Goal: Information Seeking & Learning: Learn about a topic

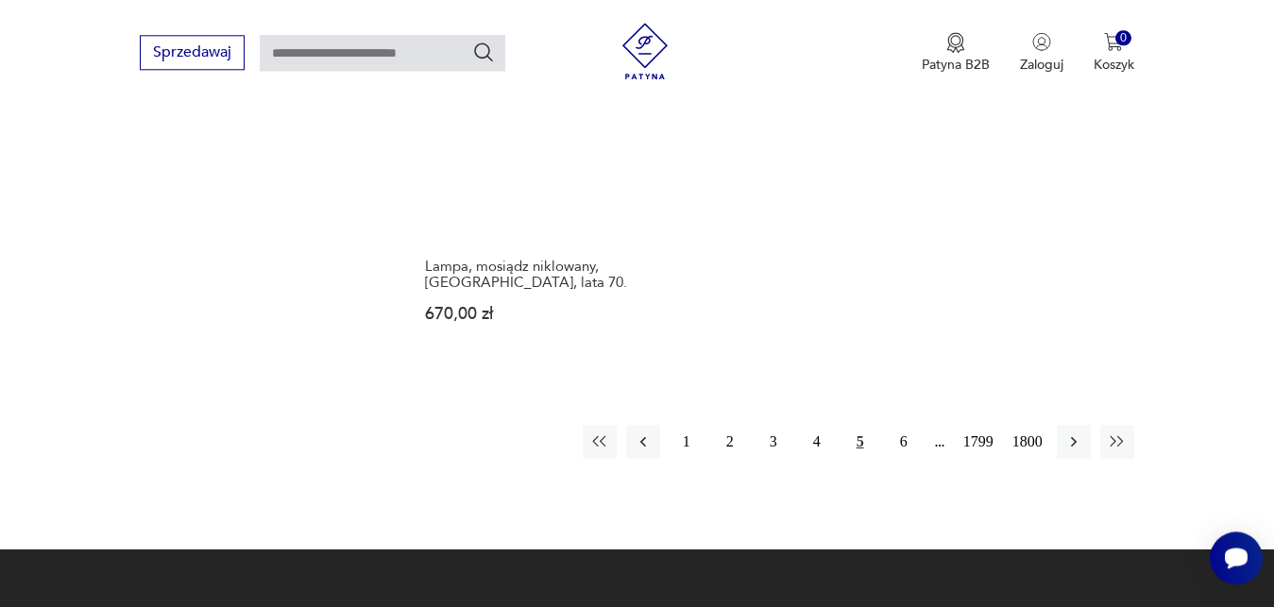
scroll to position [2493, 0]
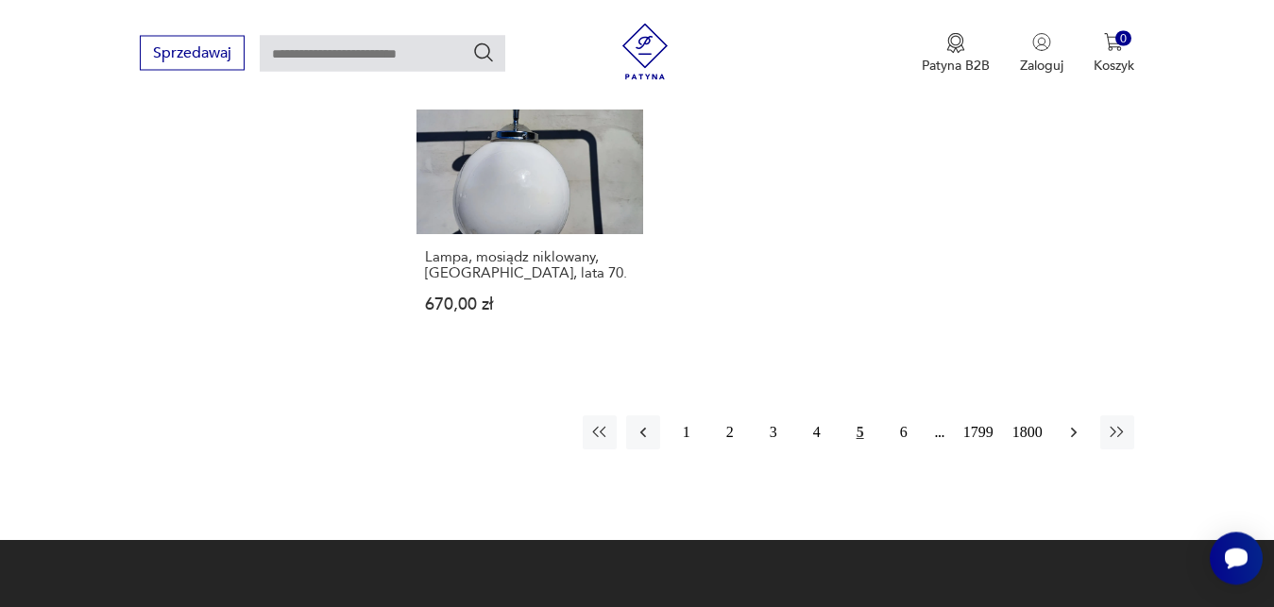
click at [1078, 435] on icon "button" at bounding box center [1073, 432] width 19 height 19
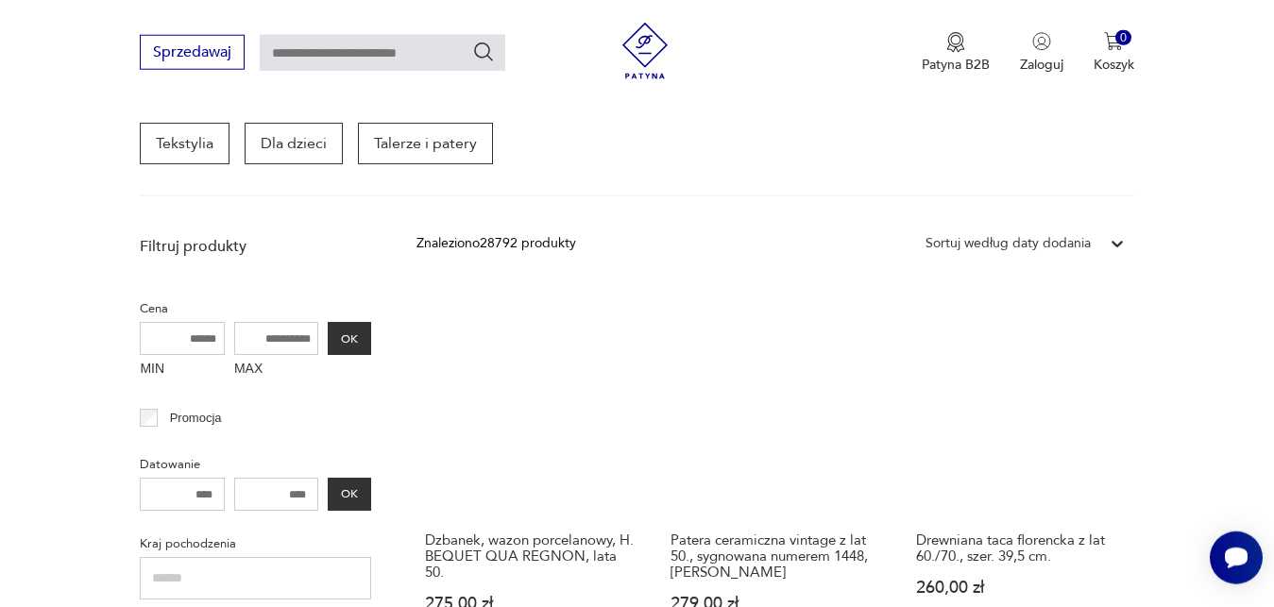
scroll to position [342, 0]
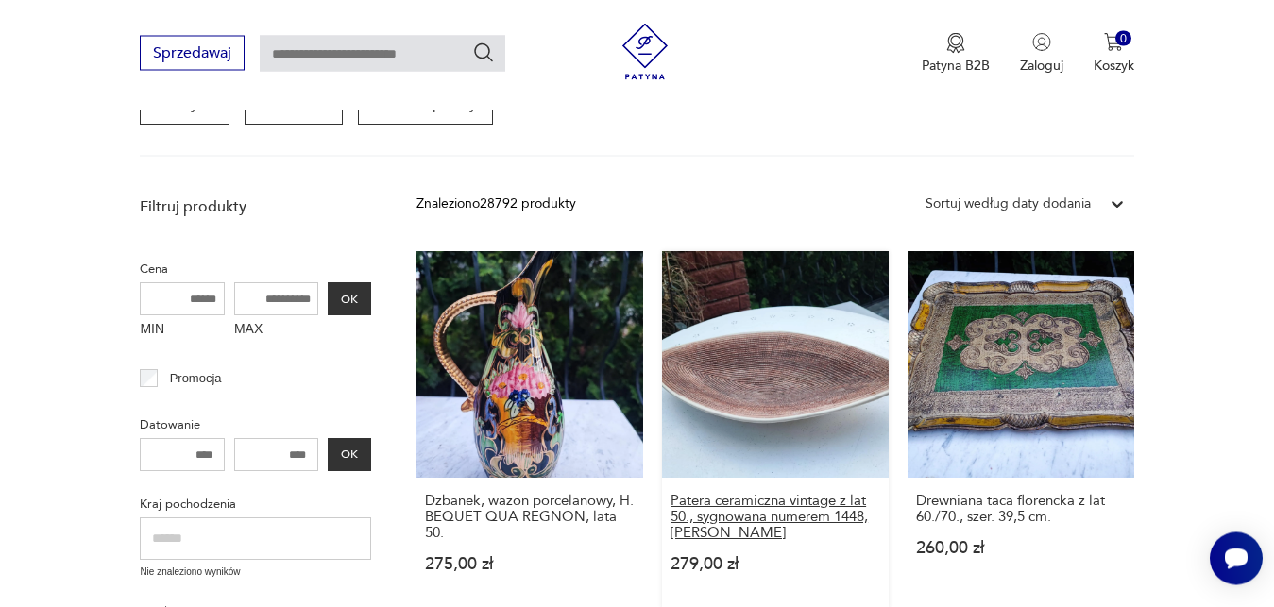
click at [853, 518] on h3 "Patera ceramiczna vintage z lat 50., sygnowana numerem 1448, [PERSON_NAME]" at bounding box center [776, 517] width 210 height 48
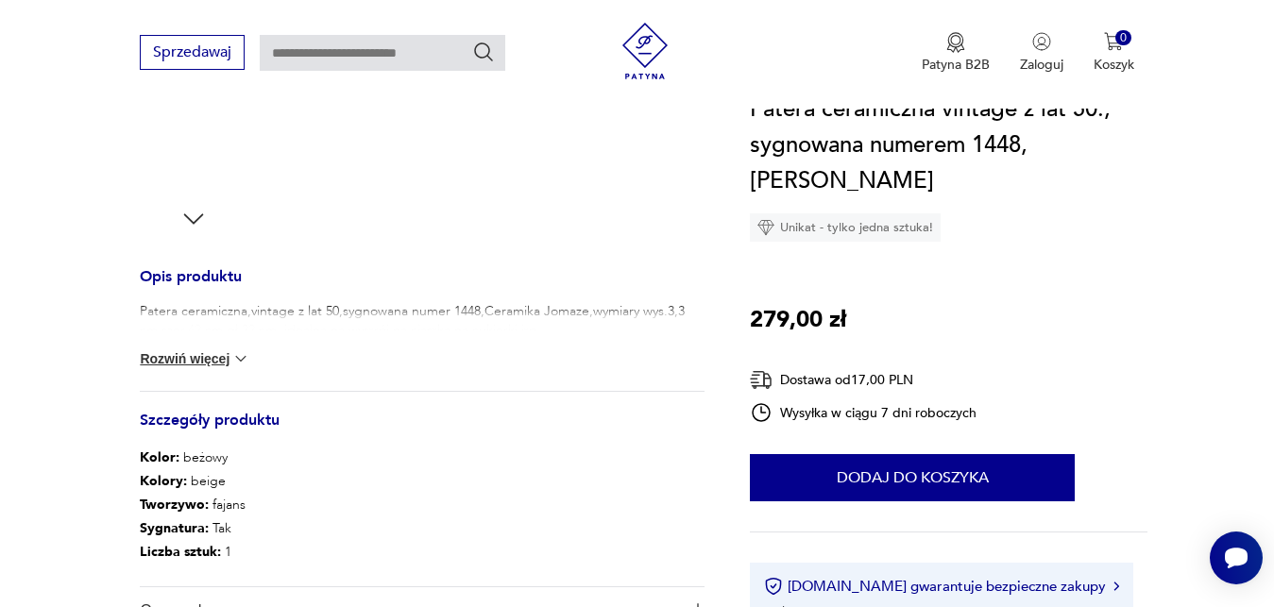
scroll to position [674, 0]
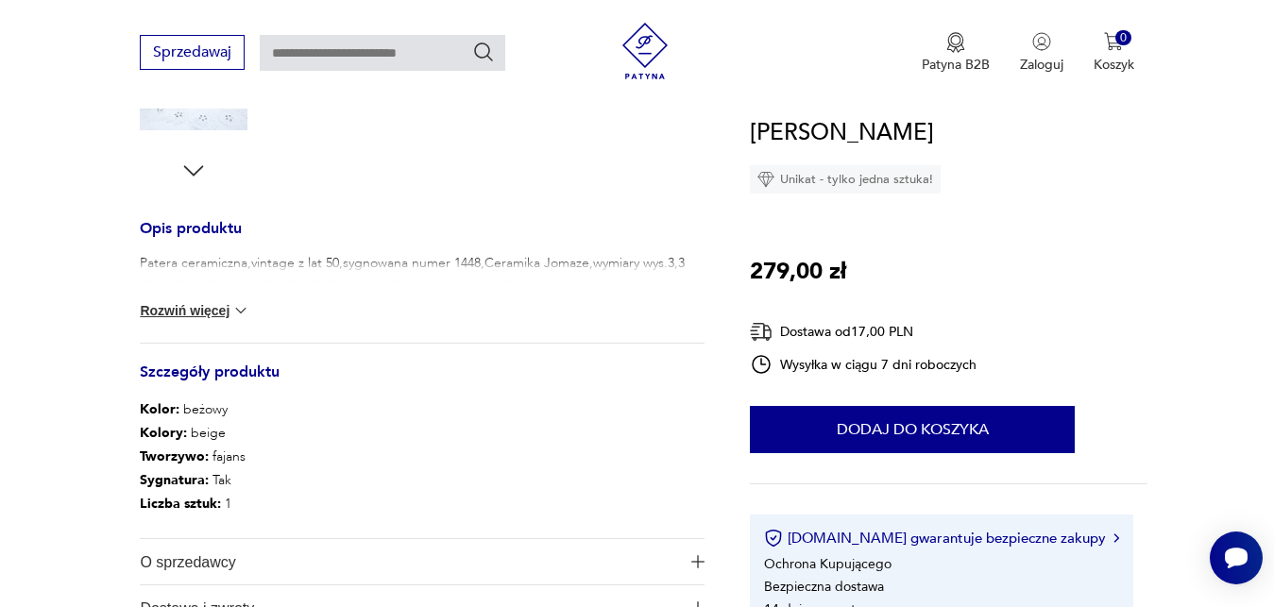
click at [230, 314] on button "Rozwiń więcej" at bounding box center [195, 310] width 110 height 19
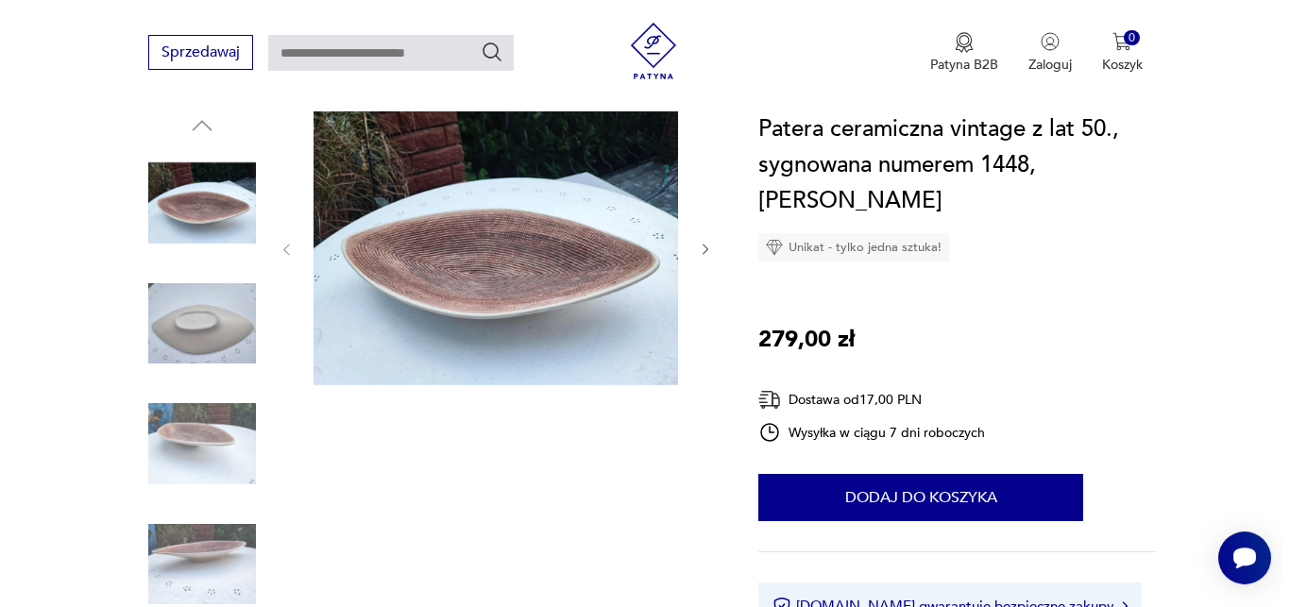
scroll to position [193, 0]
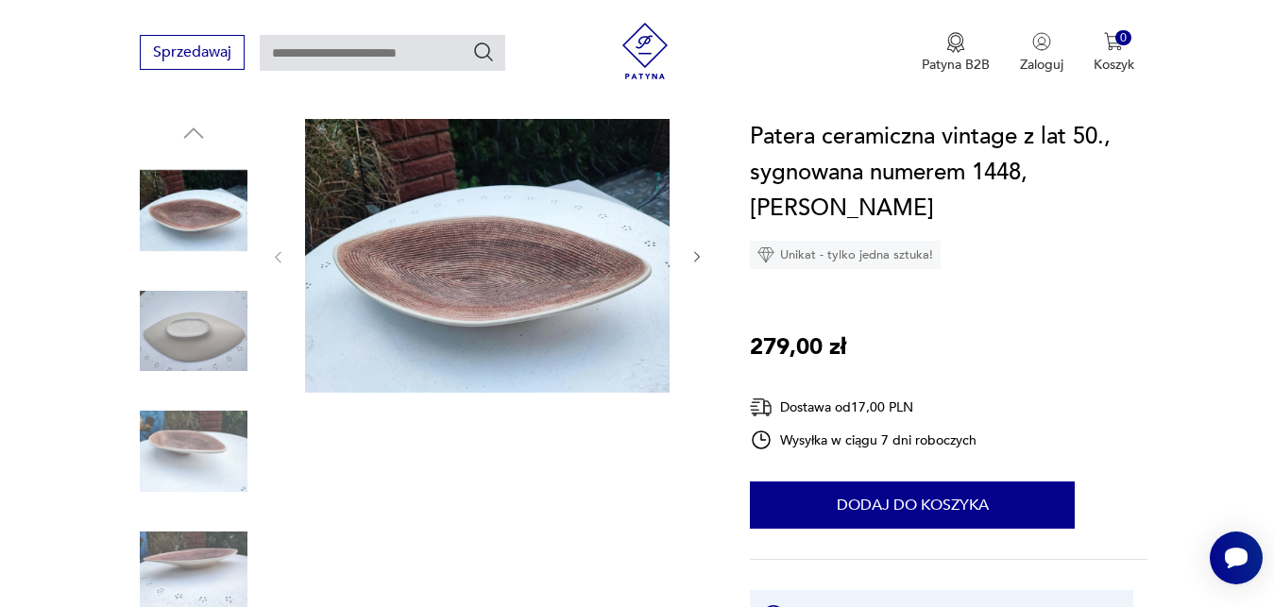
click at [578, 275] on img at bounding box center [487, 256] width 365 height 274
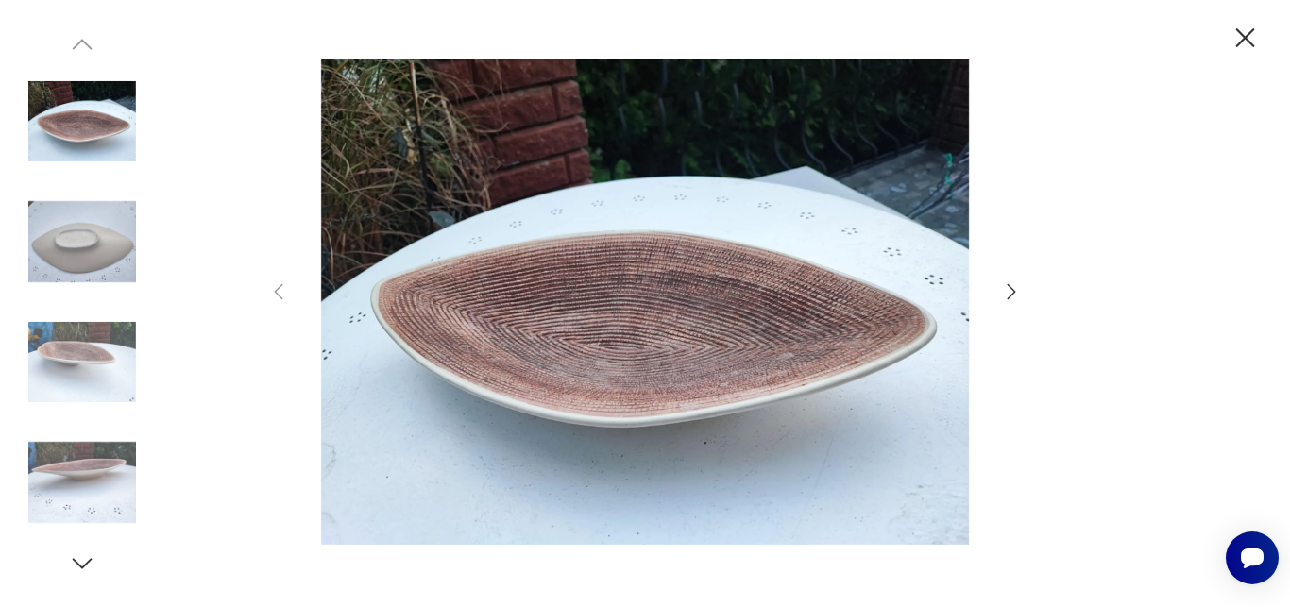
click at [93, 129] on img at bounding box center [82, 122] width 108 height 108
click at [87, 232] on img at bounding box center [82, 242] width 108 height 108
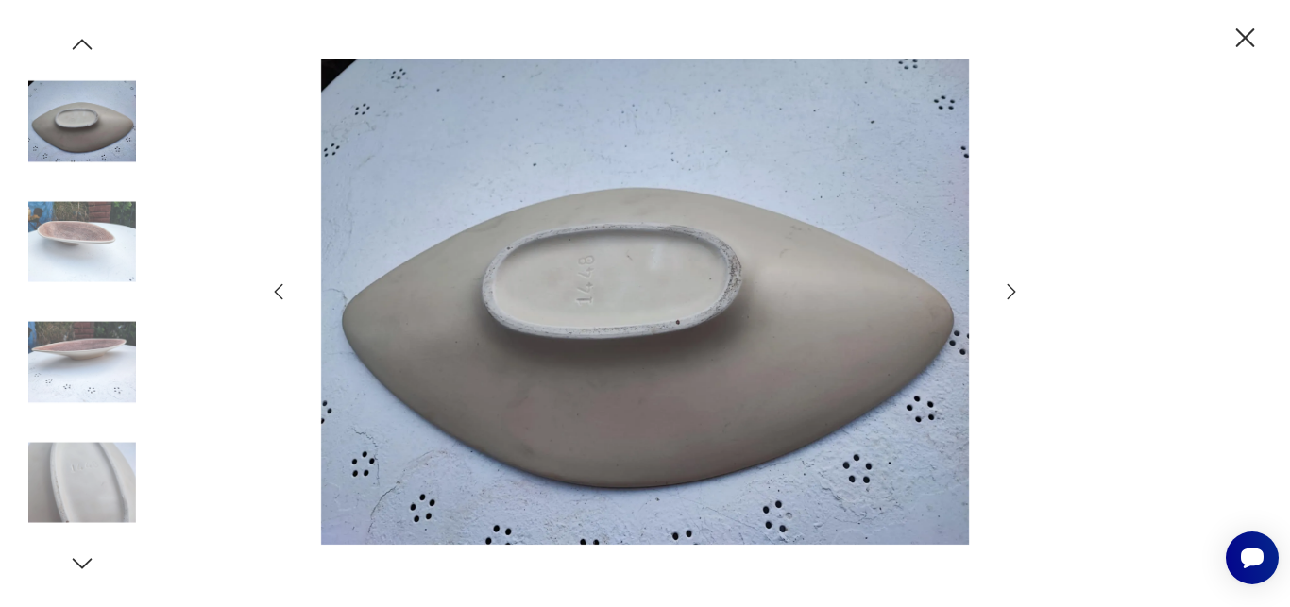
click at [99, 347] on img at bounding box center [82, 363] width 108 height 108
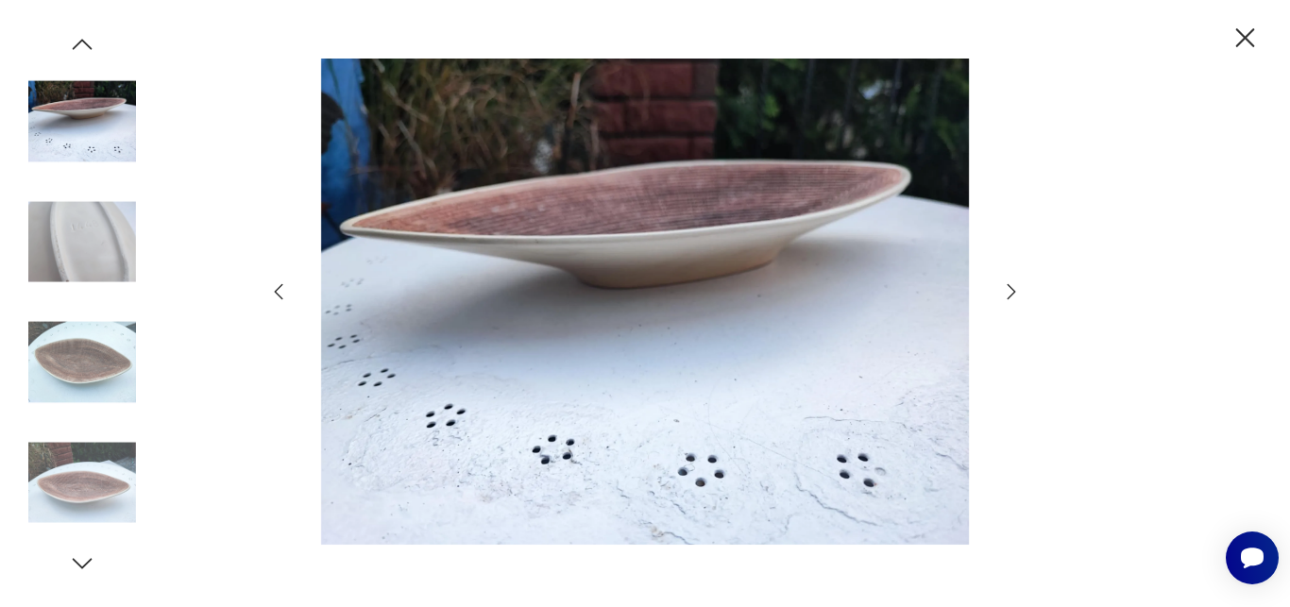
click at [104, 479] on img at bounding box center [82, 483] width 108 height 108
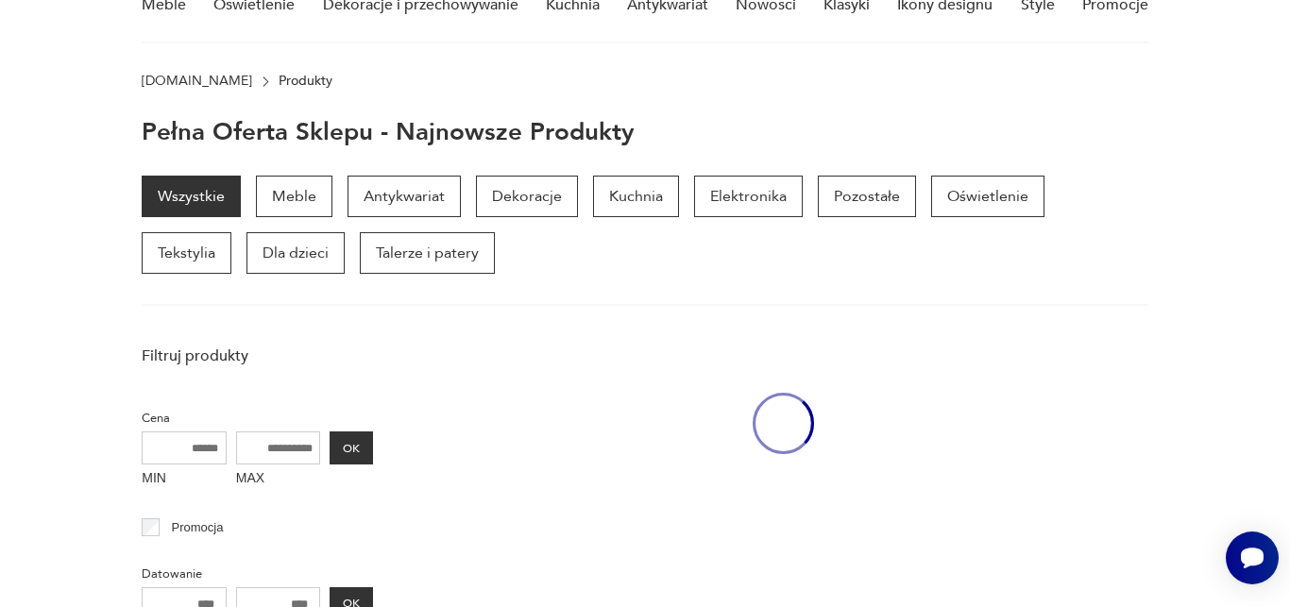
scroll to position [51, 0]
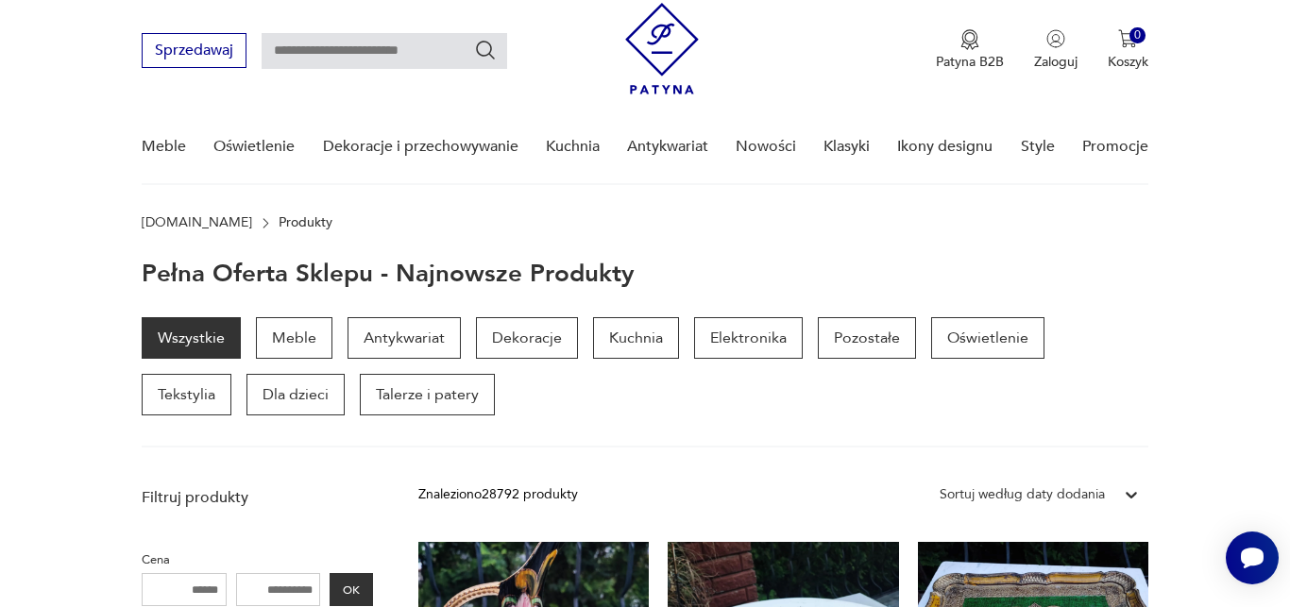
click at [1210, 263] on section "Pełna oferta sklepu - najnowsze produkty" at bounding box center [645, 274] width 1290 height 26
click at [842, 145] on link "Klasyki" at bounding box center [847, 146] width 46 height 73
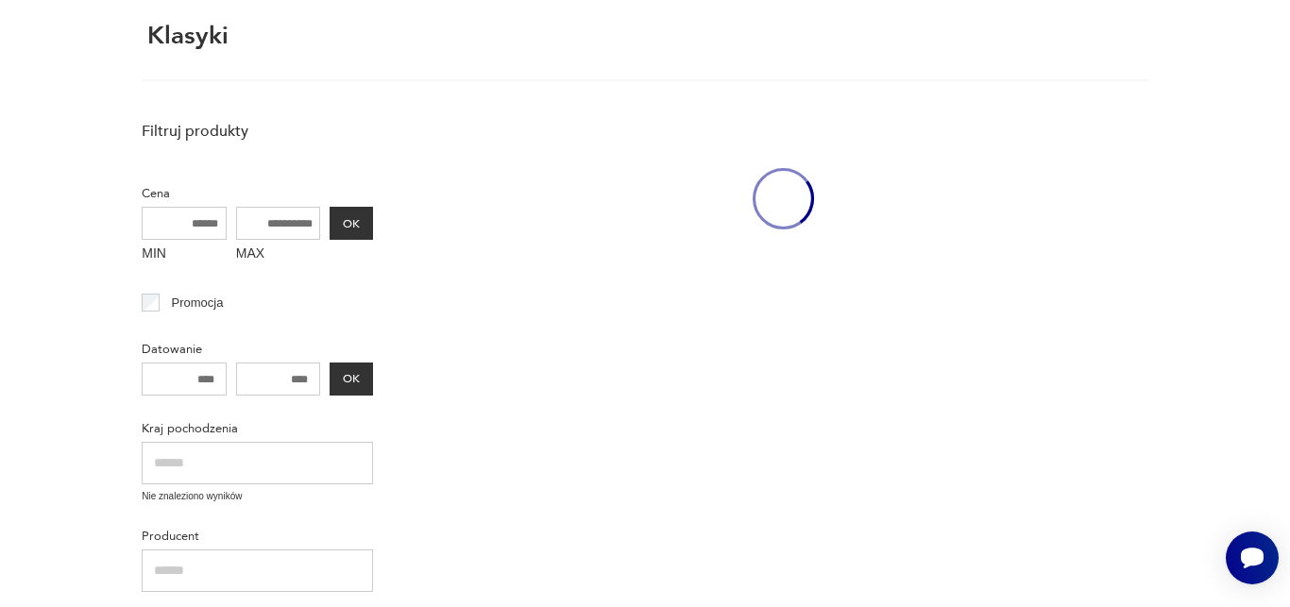
scroll to position [245, 0]
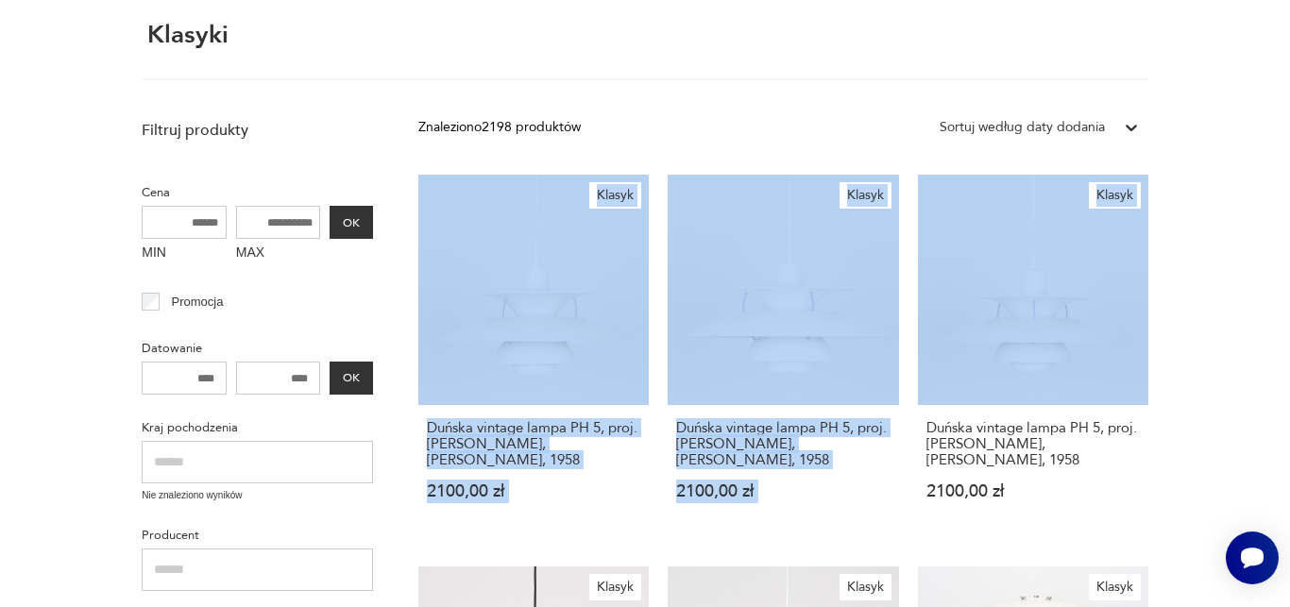
drag, startPoint x: 1282, startPoint y: 127, endPoint x: 1261, endPoint y: 245, distance: 120.0
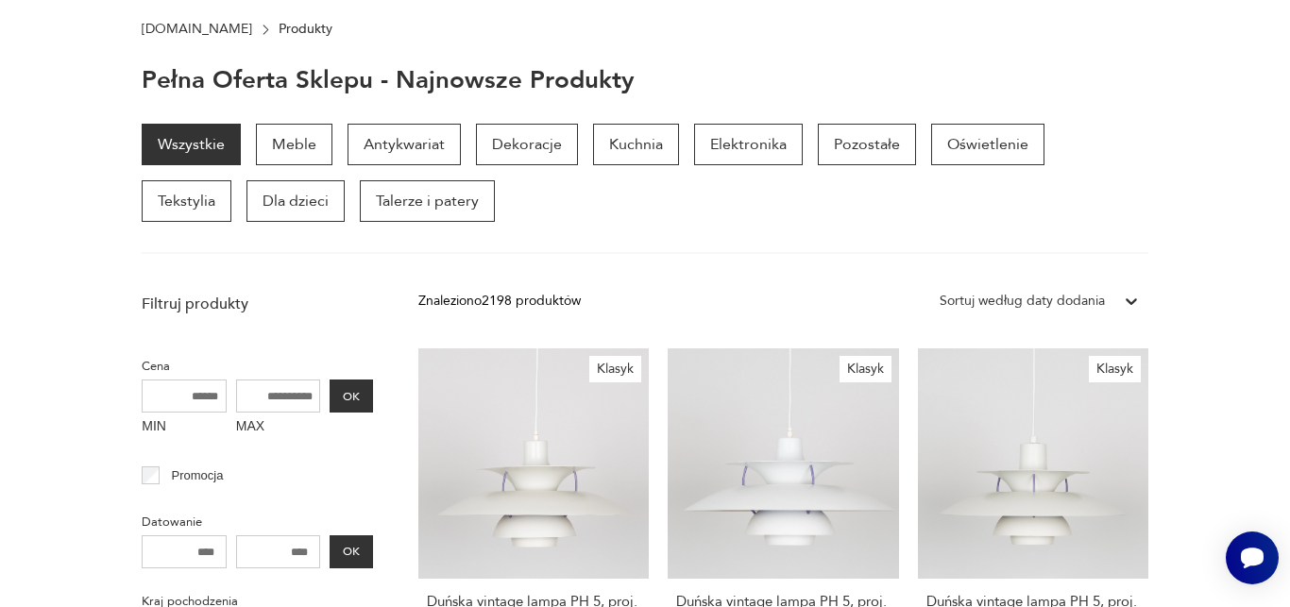
scroll to position [51, 0]
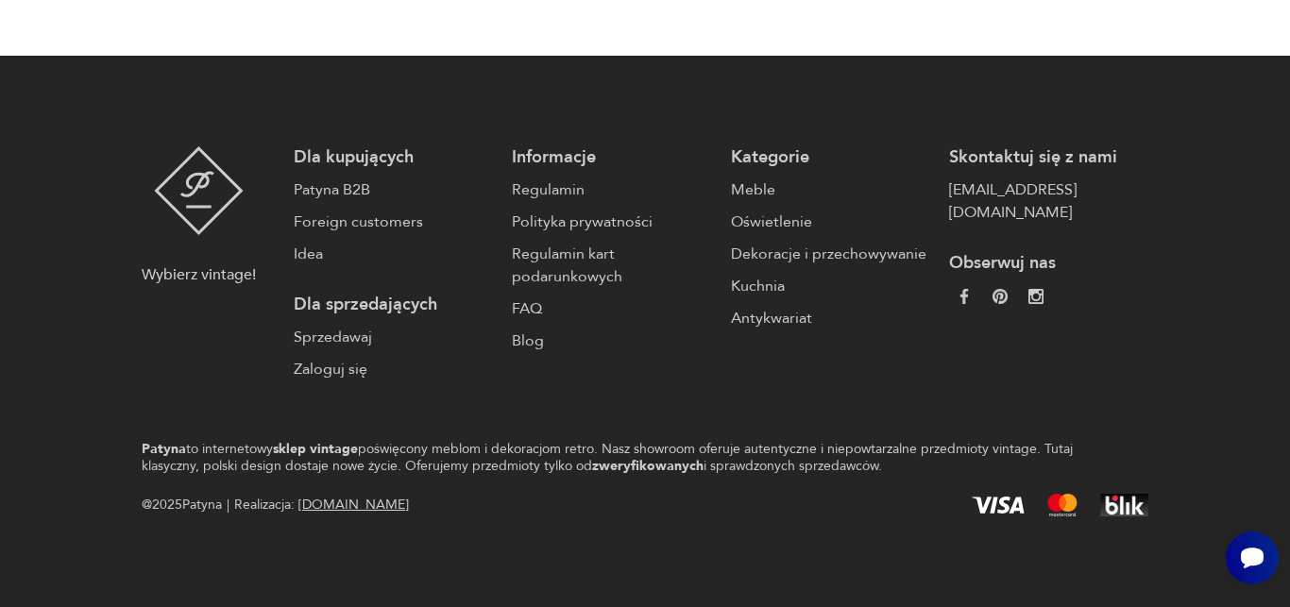
scroll to position [1481, 0]
